Goal: Information Seeking & Learning: Compare options

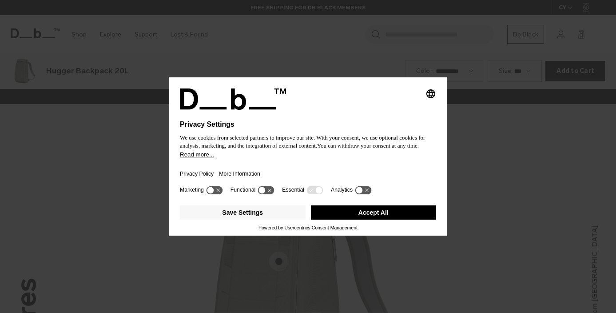
scroll to position [1250, 0]
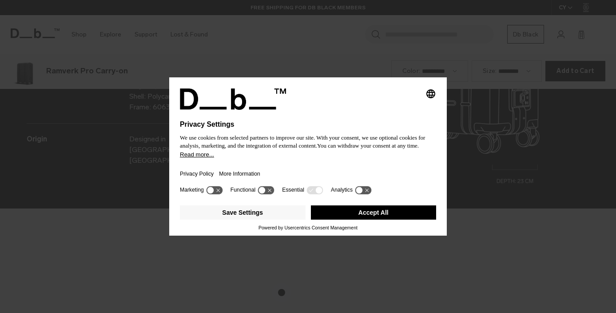
scroll to position [1250, 0]
